Goal: Check status: Check status

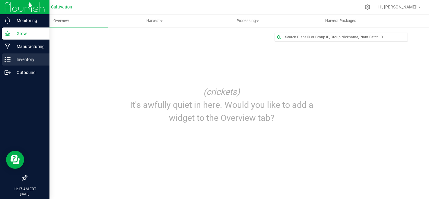
click at [8, 56] on icon at bounding box center [8, 59] width 6 height 6
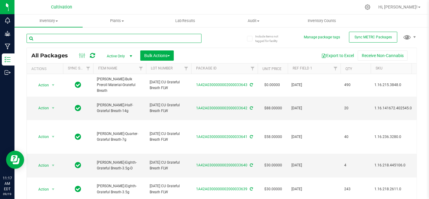
click at [121, 37] on input "text" at bounding box center [114, 38] width 175 height 9
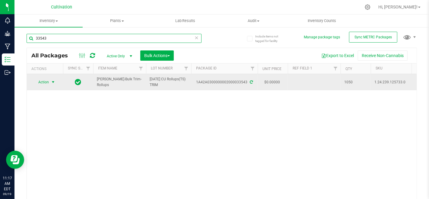
type input "33543"
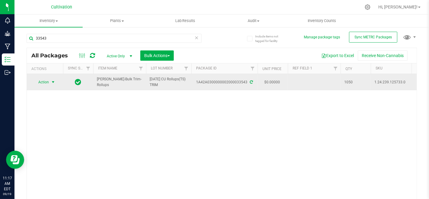
click at [54, 83] on span "select" at bounding box center [53, 82] width 5 height 5
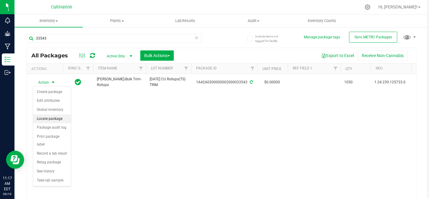
click at [57, 121] on li "Locate package" at bounding box center [52, 118] width 38 height 9
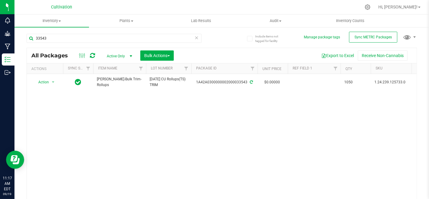
click at [195, 36] on icon at bounding box center [197, 37] width 4 height 7
